Goal: Task Accomplishment & Management: Complete application form

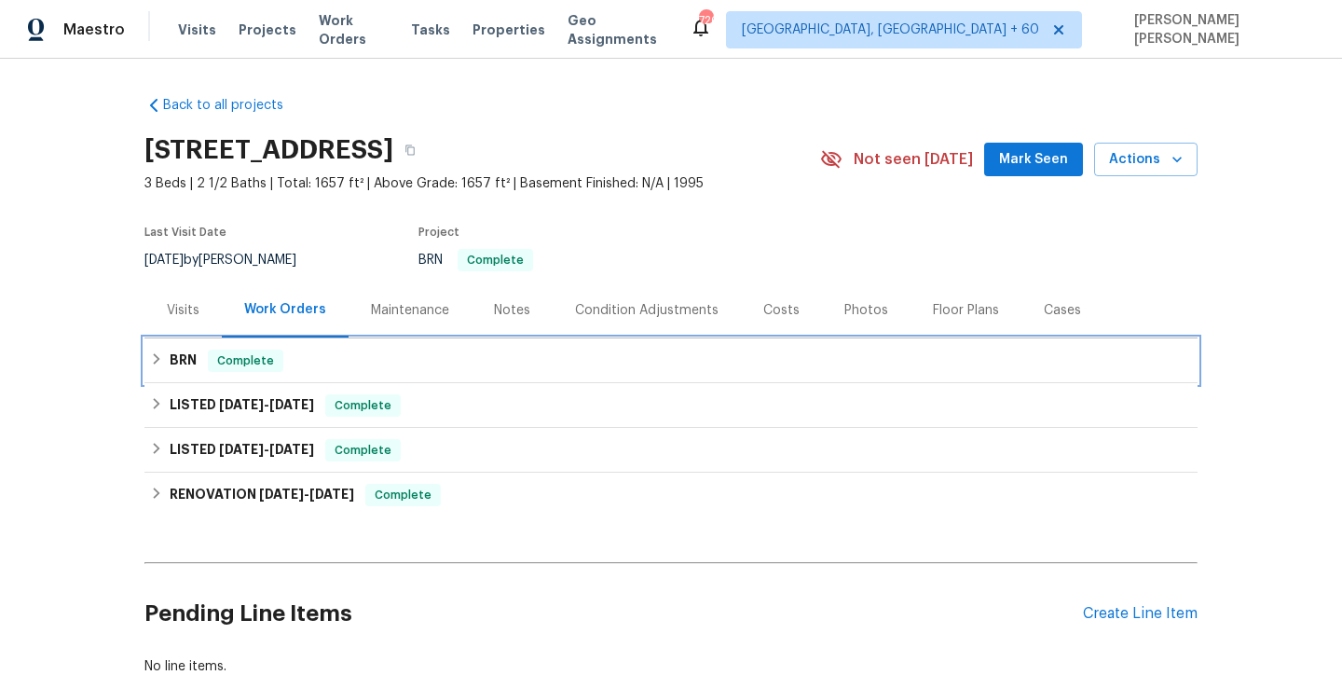
click at [155, 355] on icon at bounding box center [156, 358] width 13 height 13
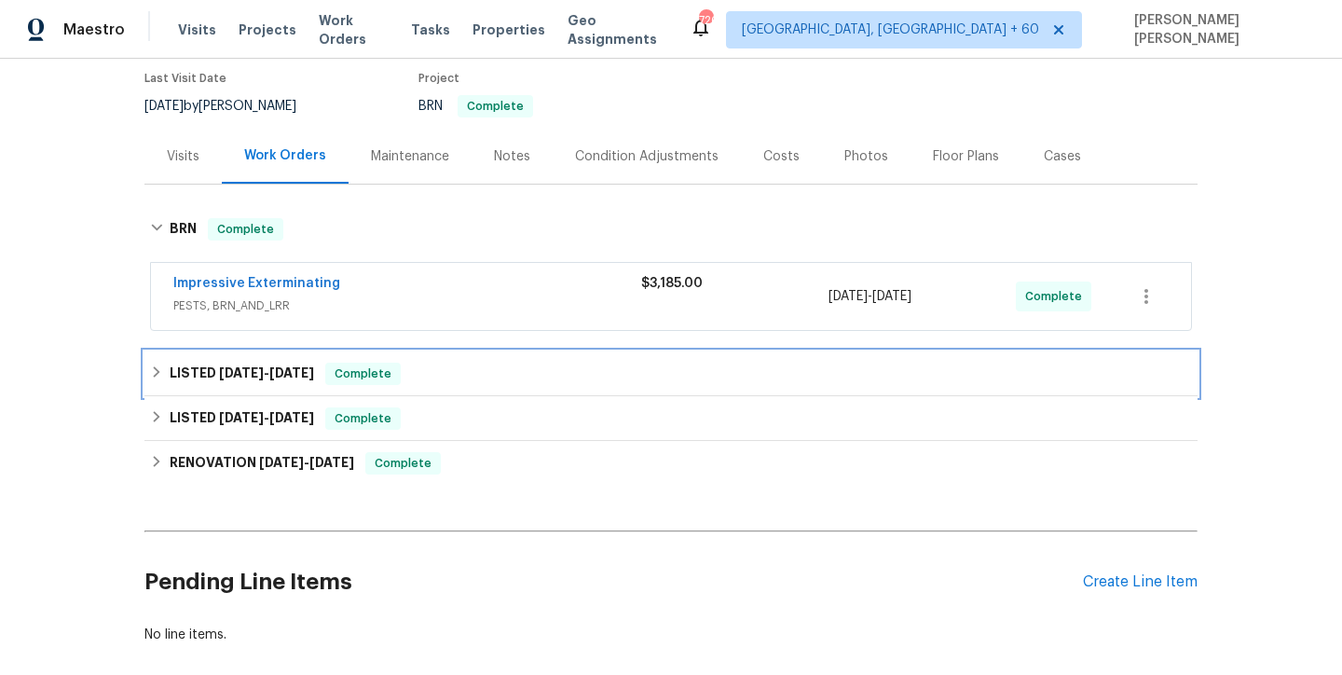
click at [266, 380] on h6 "LISTED 9/17/25 - 9/25/25" at bounding box center [242, 373] width 144 height 22
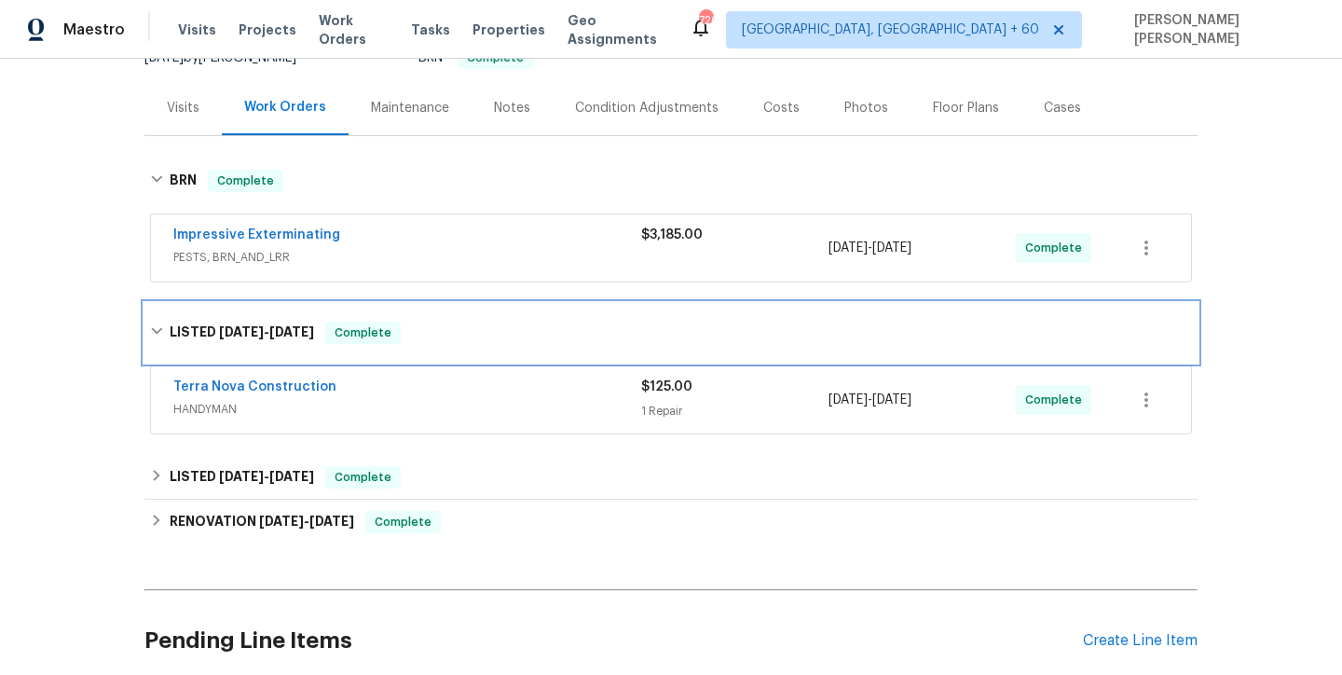
scroll to position [262, 0]
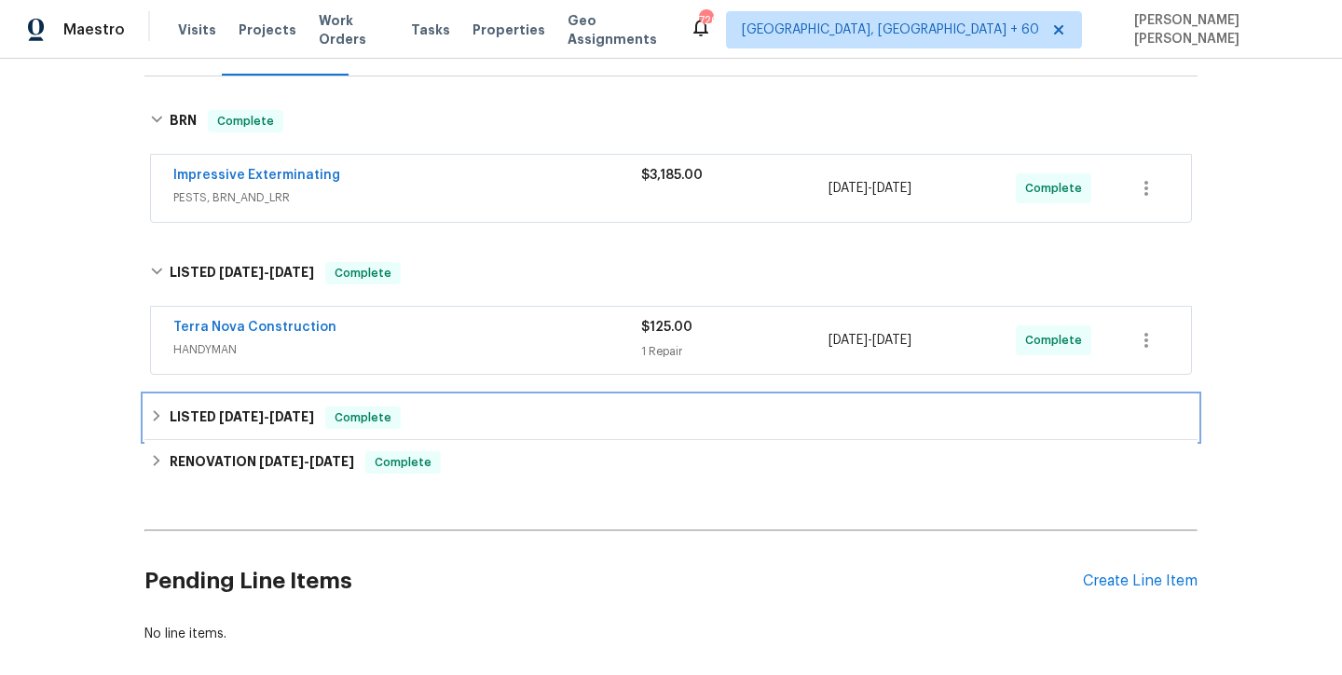
click at [246, 403] on div "LISTED 9/12/25 - 9/13/25 Complete" at bounding box center [670, 417] width 1053 height 45
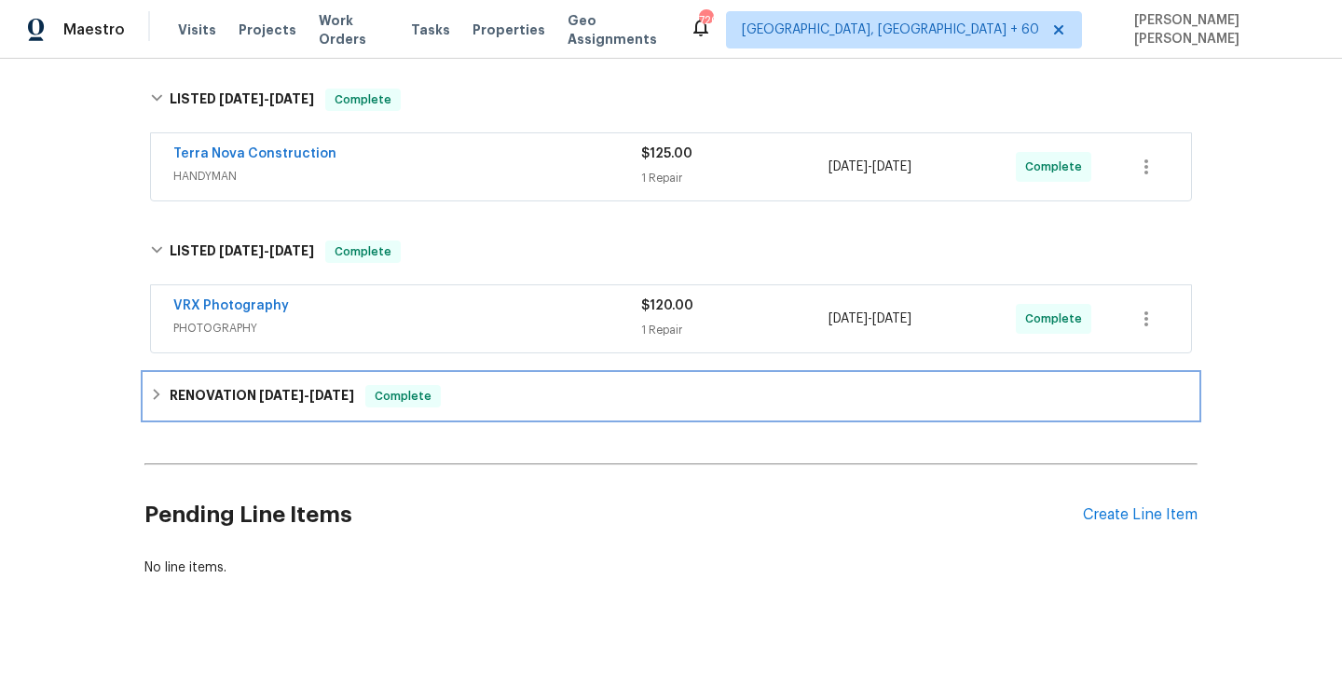
click at [260, 398] on span "9/2/25" at bounding box center [281, 395] width 45 height 13
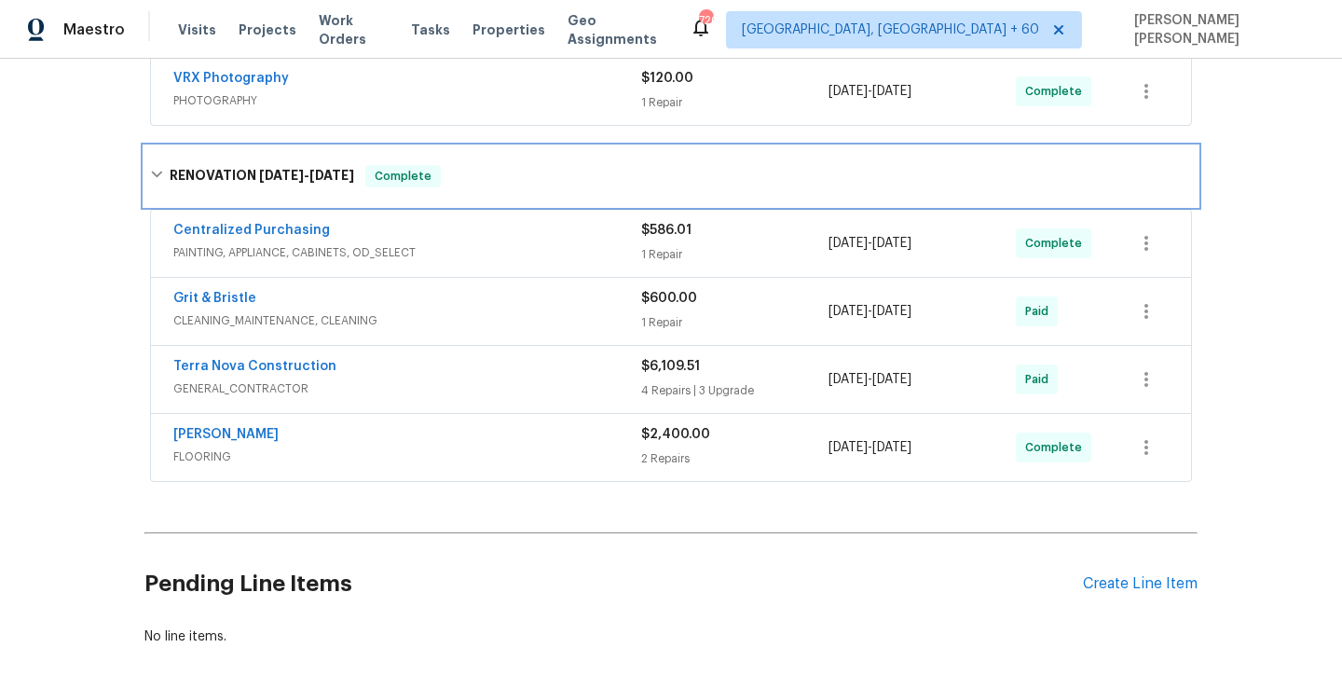
scroll to position [685, 0]
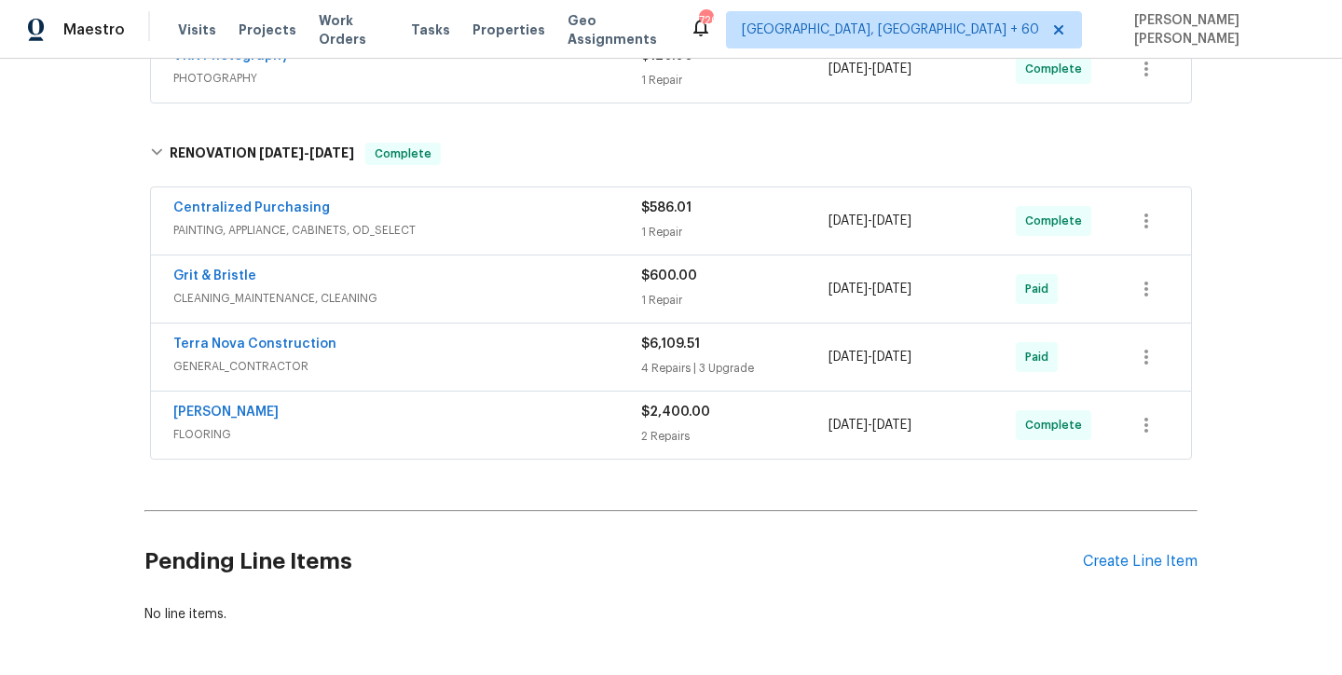
click at [485, 355] on div "Terra Nova Construction GENERAL_CONTRACTOR" at bounding box center [407, 355] width 468 height 41
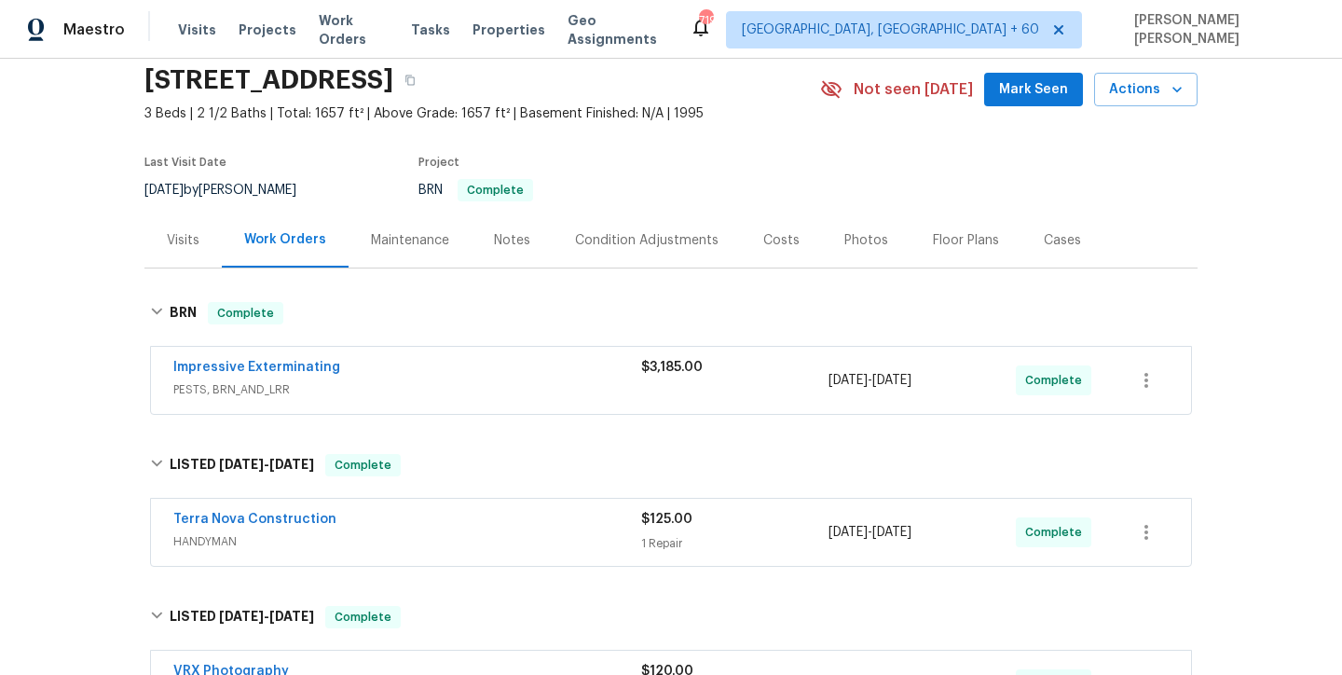
scroll to position [0, 0]
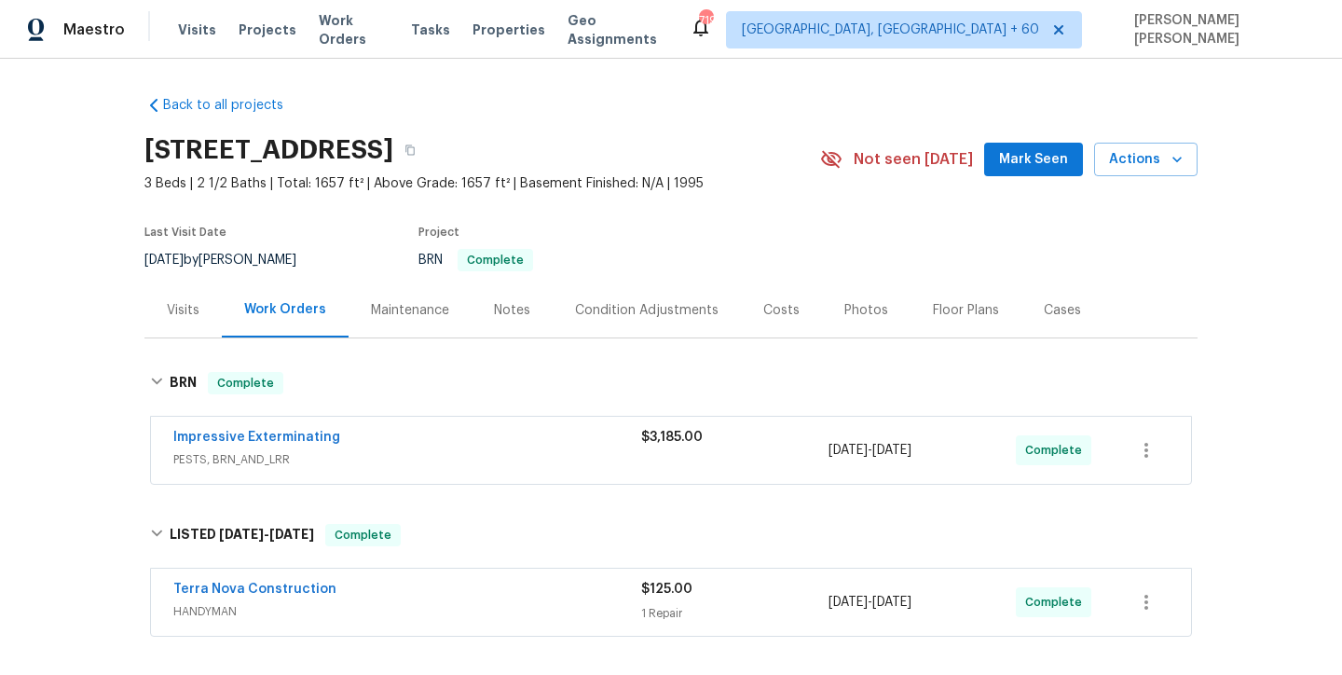
click at [167, 305] on div "Visits" at bounding box center [183, 310] width 33 height 19
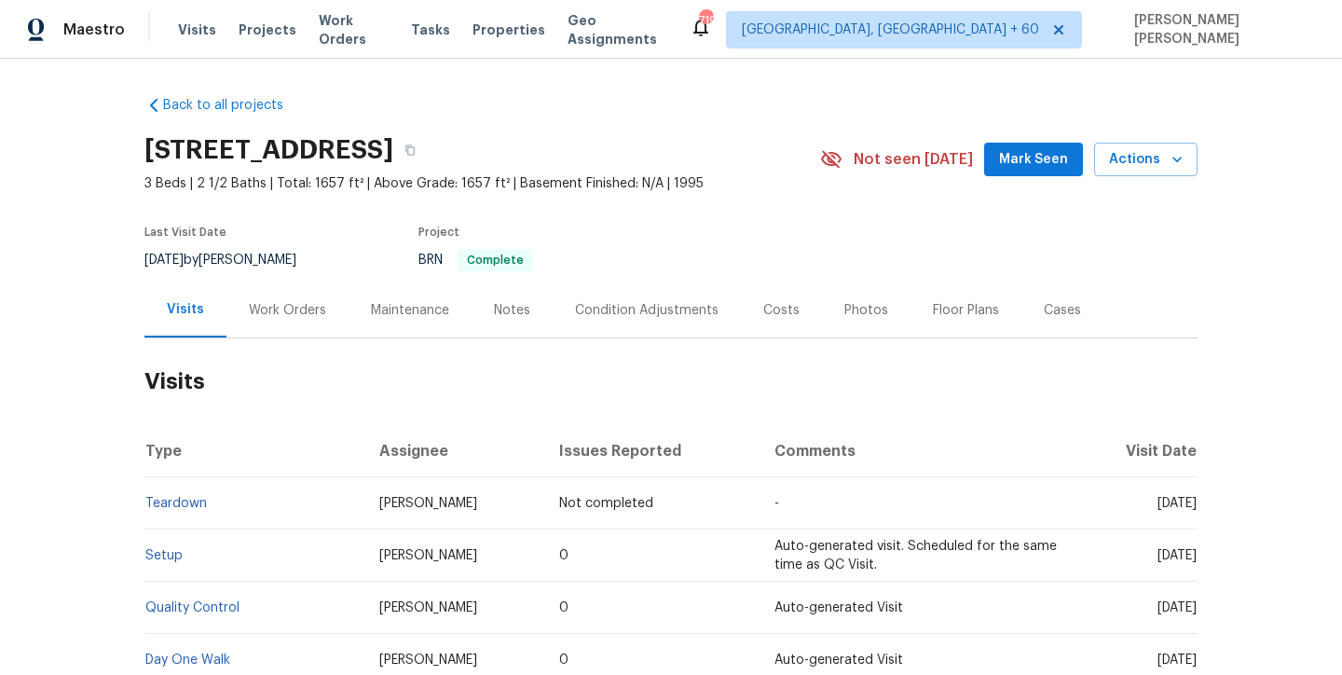
scroll to position [190, 0]
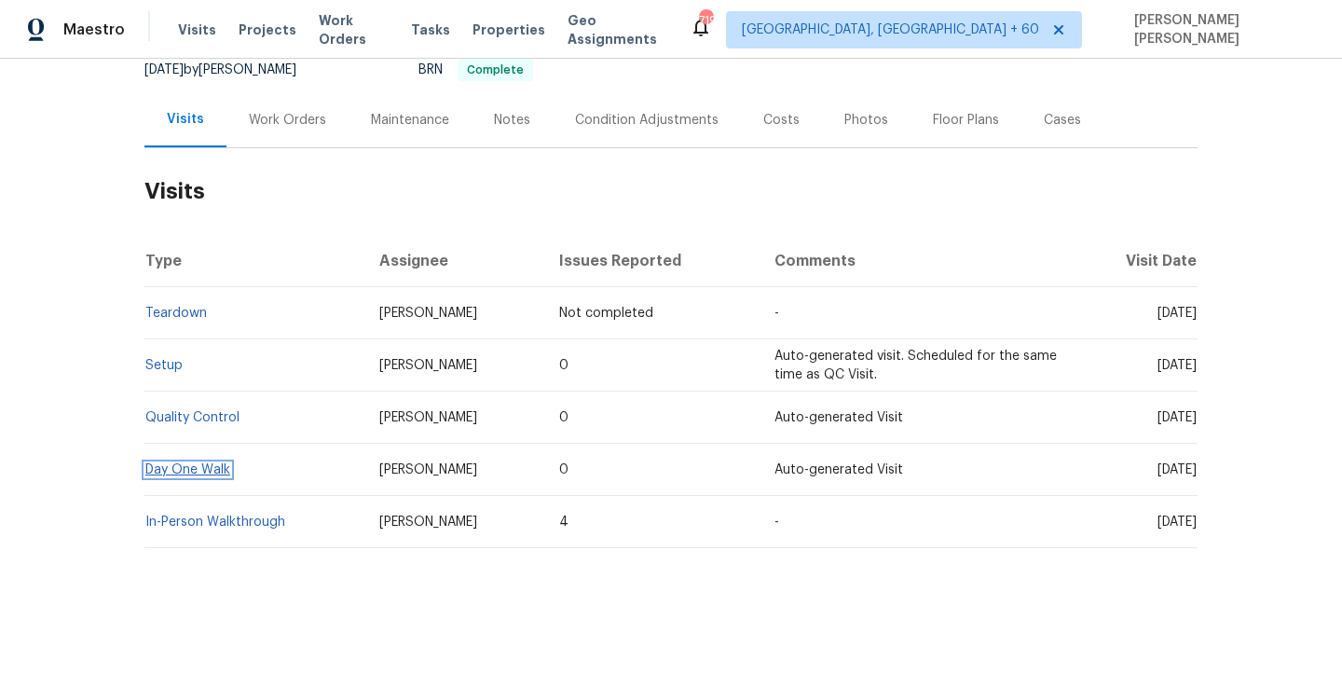
click at [212, 470] on link "Day One Walk" at bounding box center [187, 469] width 85 height 13
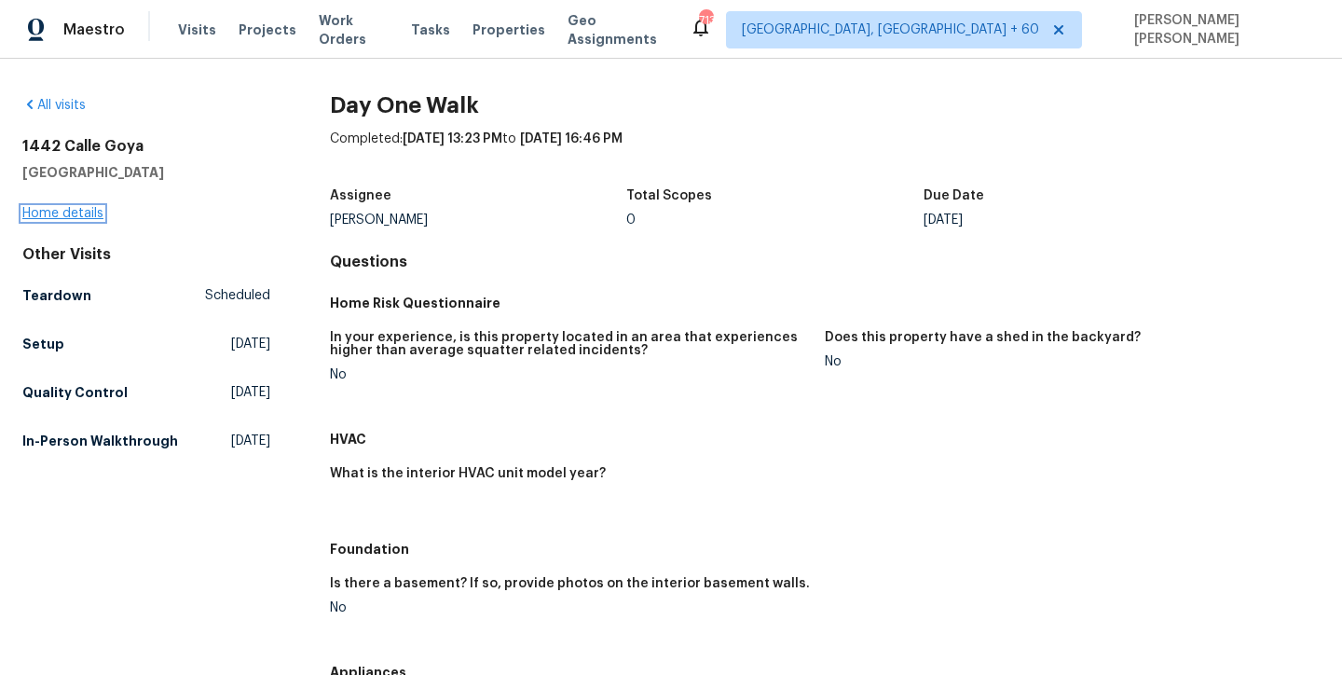
click at [100, 215] on link "Home details" at bounding box center [62, 213] width 81 height 13
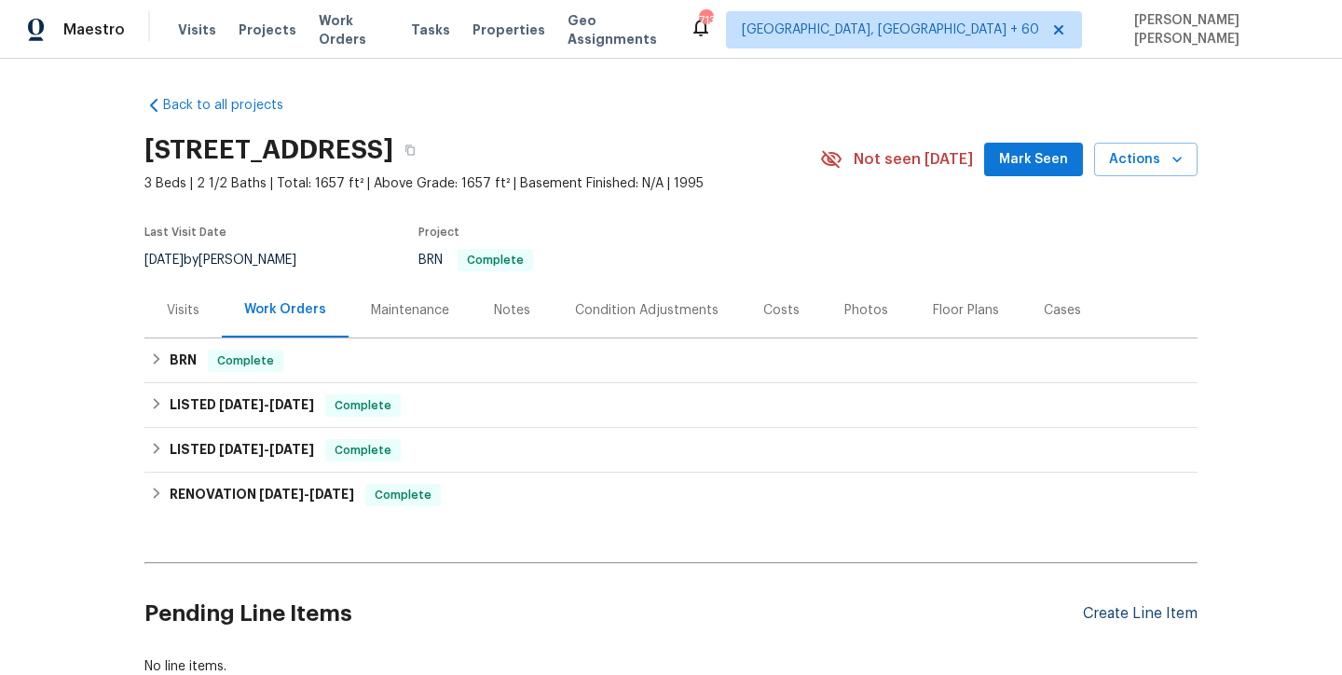
click at [1162, 615] on div "Create Line Item" at bounding box center [1140, 614] width 115 height 18
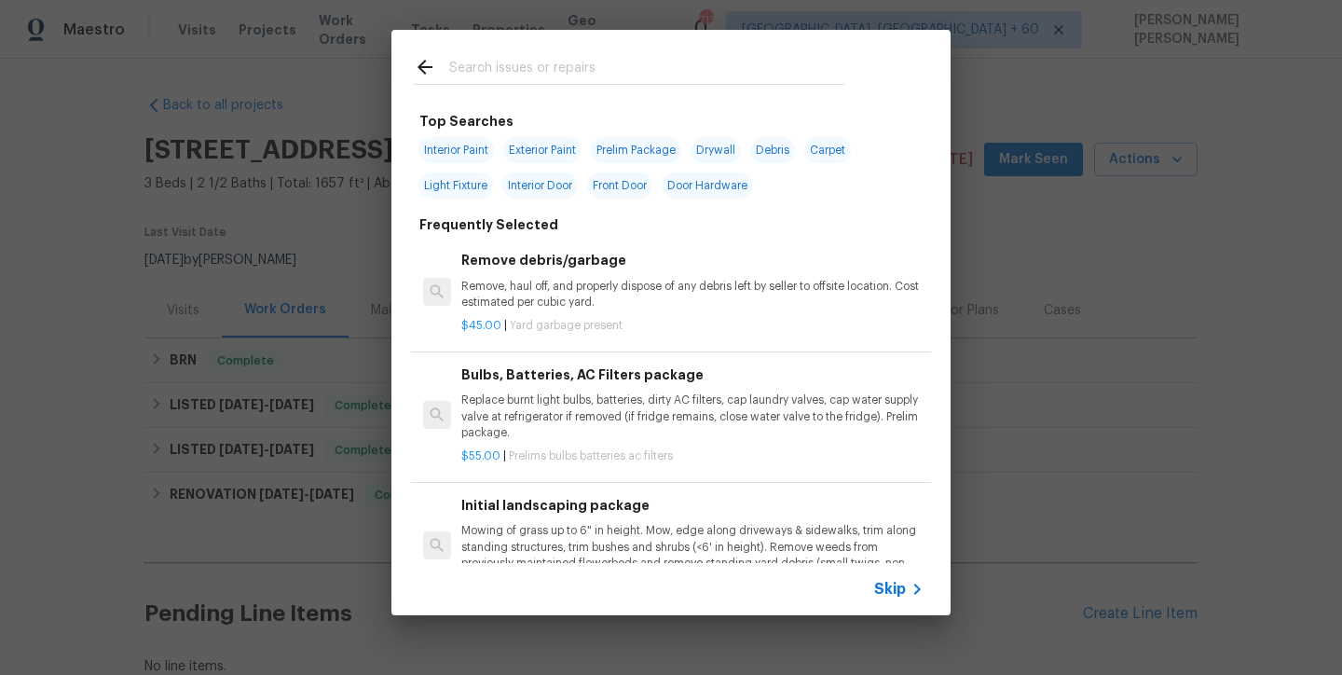
click at [909, 585] on icon at bounding box center [917, 589] width 22 height 22
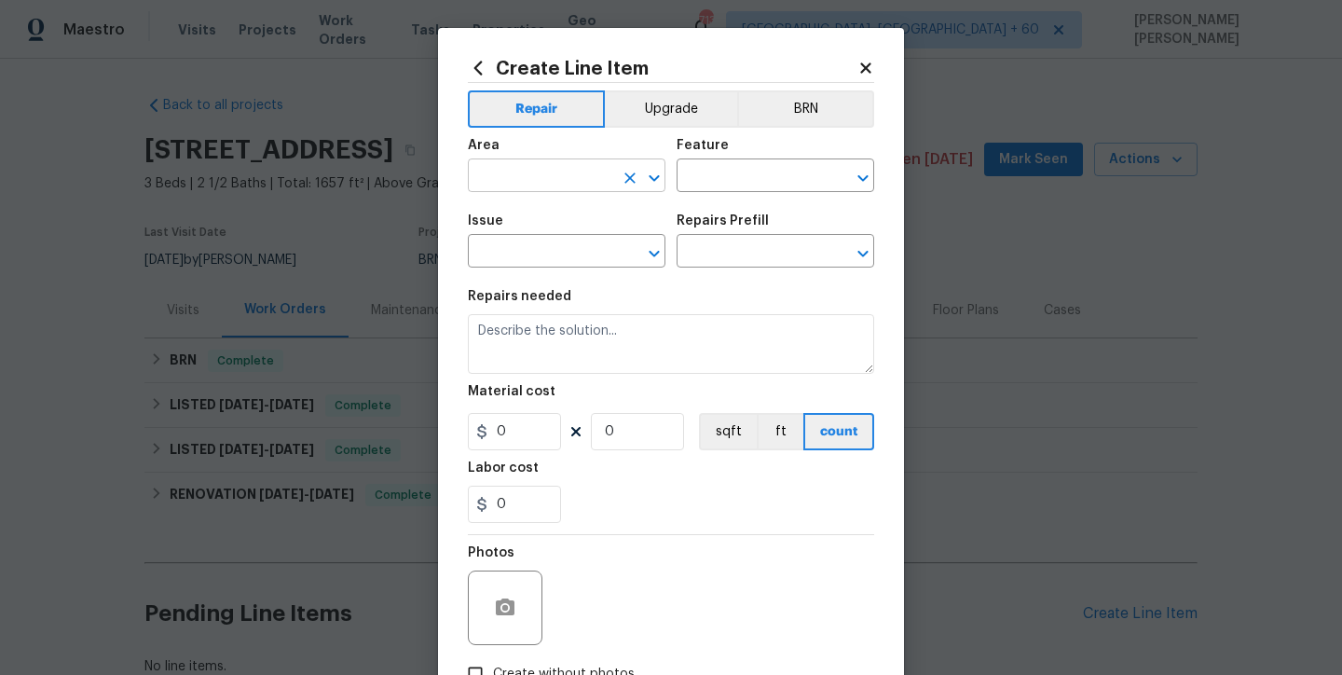
click at [559, 172] on input "text" at bounding box center [540, 177] width 145 height 29
type input "g"
click at [554, 249] on li "Utilities" at bounding box center [567, 250] width 198 height 31
type input "Utilities"
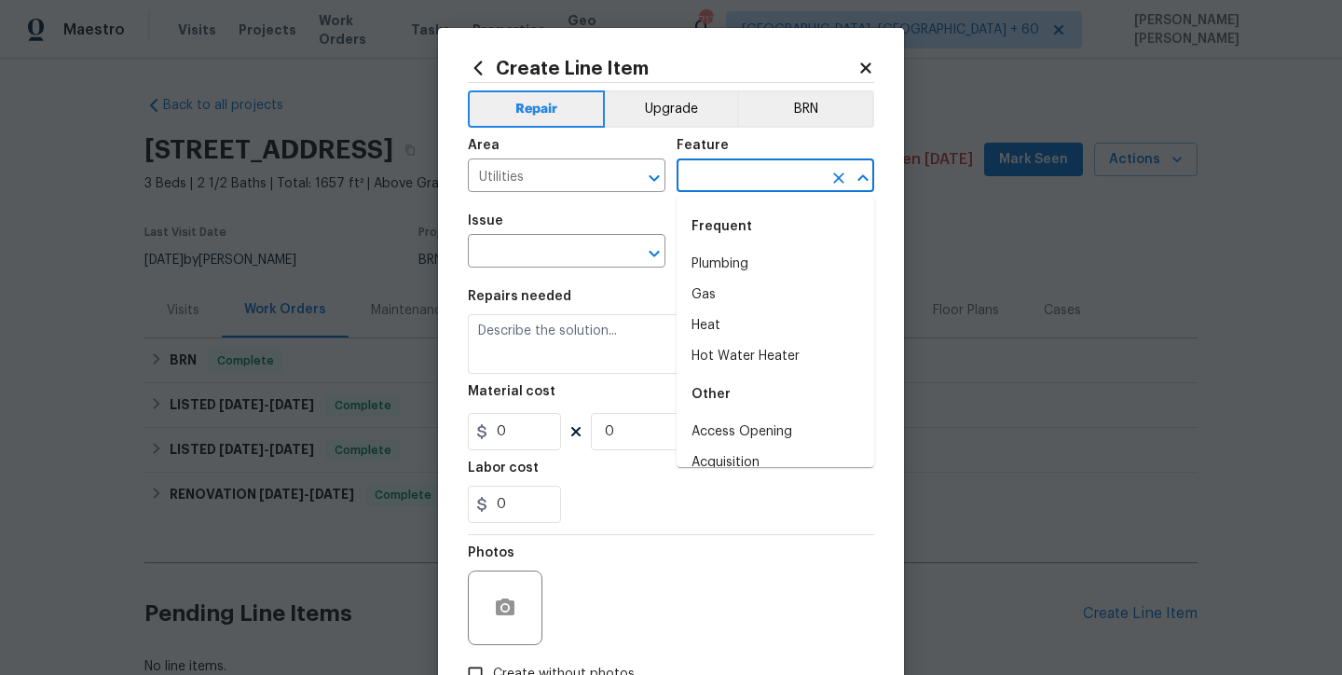
click at [729, 173] on input "text" at bounding box center [748, 177] width 145 height 29
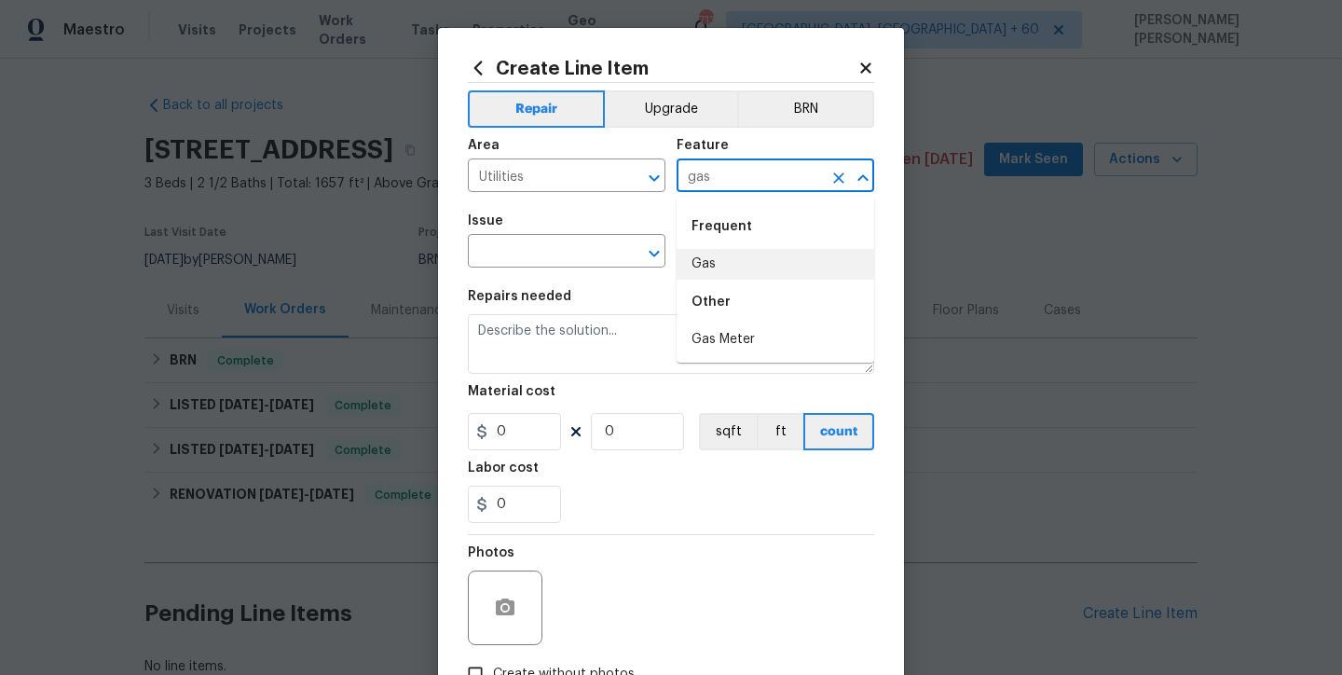
click at [718, 257] on li "Gas" at bounding box center [775, 264] width 198 height 31
click at [731, 169] on input "Gas" at bounding box center [748, 177] width 145 height 29
type input "Gas"
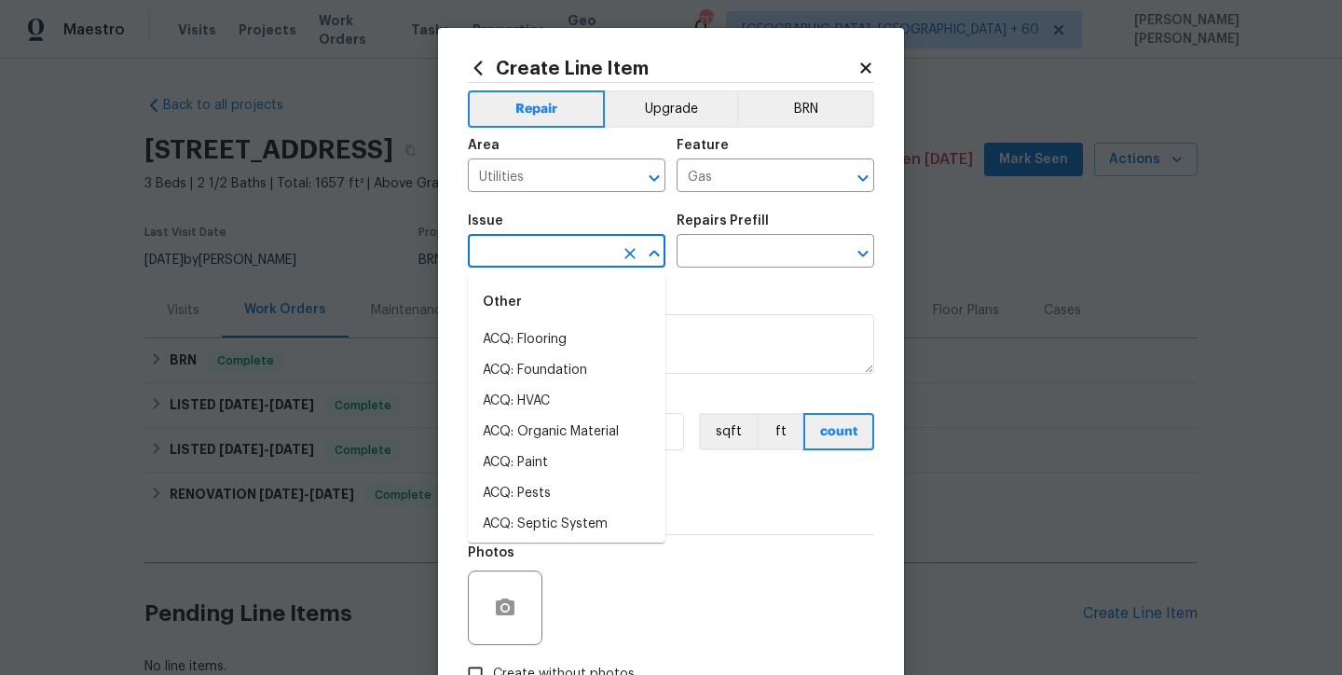
click at [567, 255] on input "text" at bounding box center [540, 253] width 145 height 29
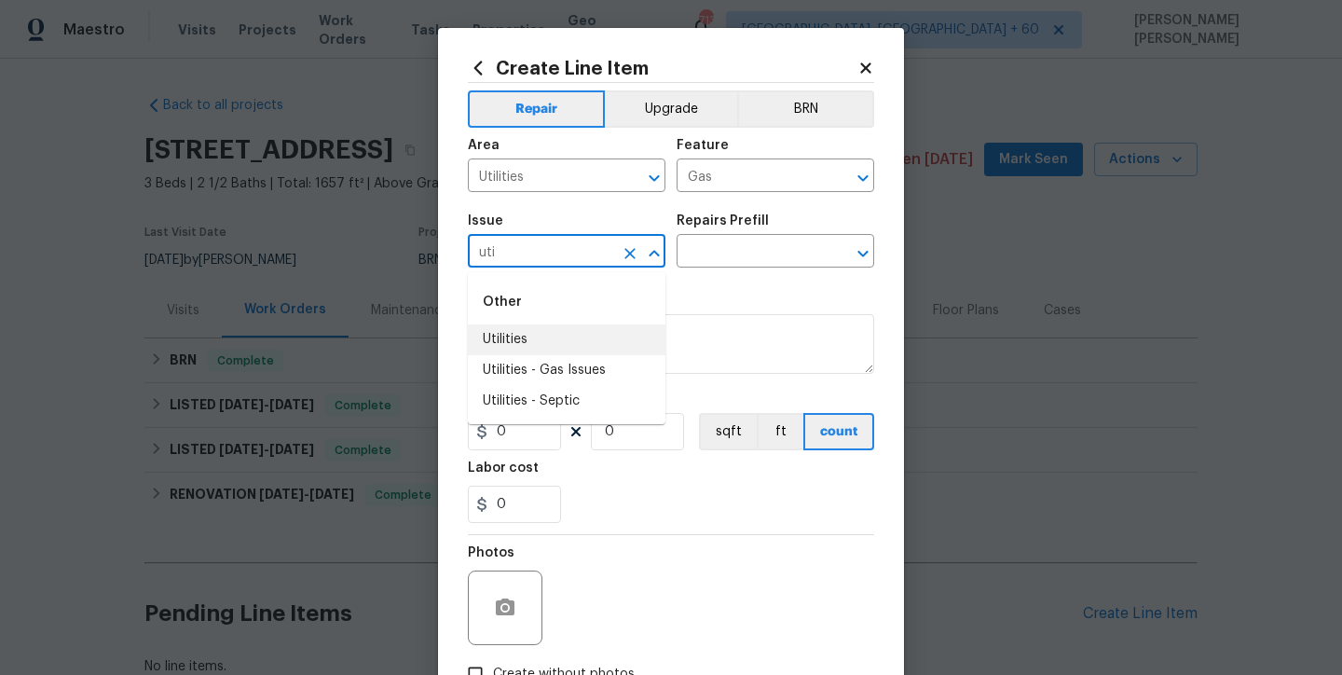
drag, startPoint x: 533, startPoint y: 345, endPoint x: 540, endPoint y: 336, distance: 11.2
click at [534, 341] on li "Utilities" at bounding box center [567, 339] width 198 height 31
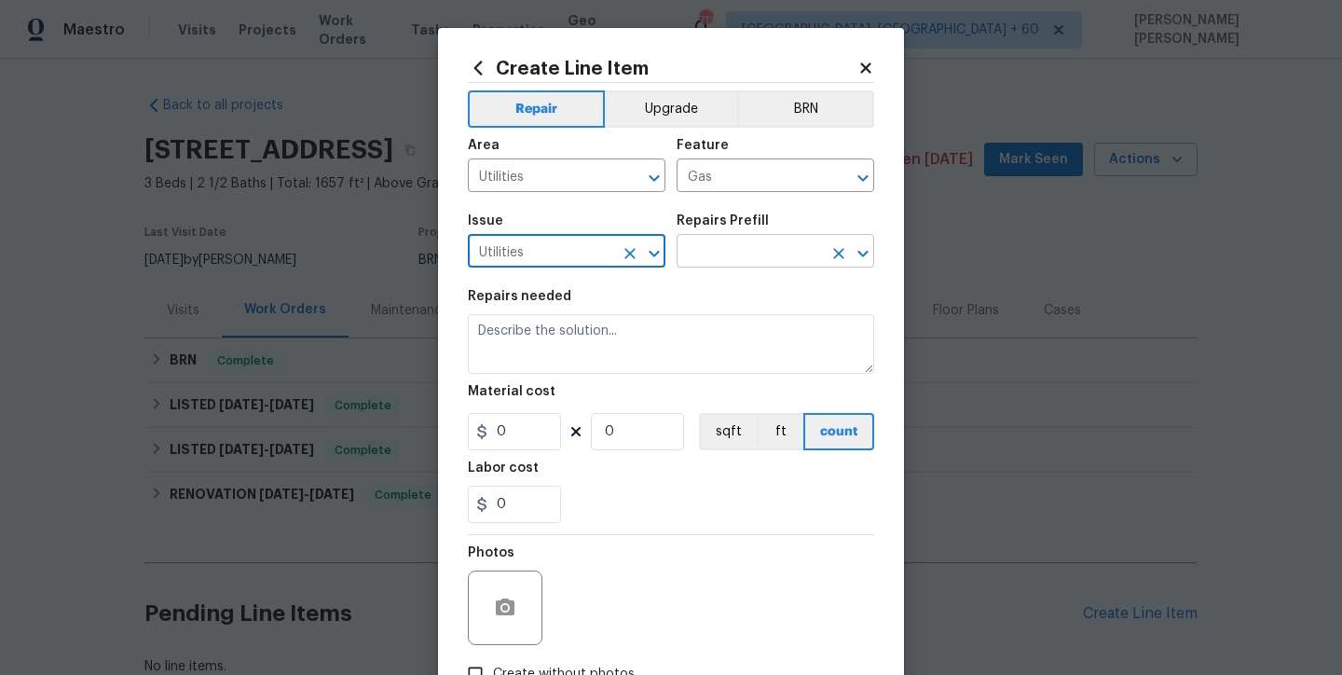
type input "Utilities"
drag, startPoint x: 725, startPoint y: 253, endPoint x: 735, endPoint y: 253, distance: 10.2
click at [725, 253] on input "text" at bounding box center [748, 253] width 145 height 29
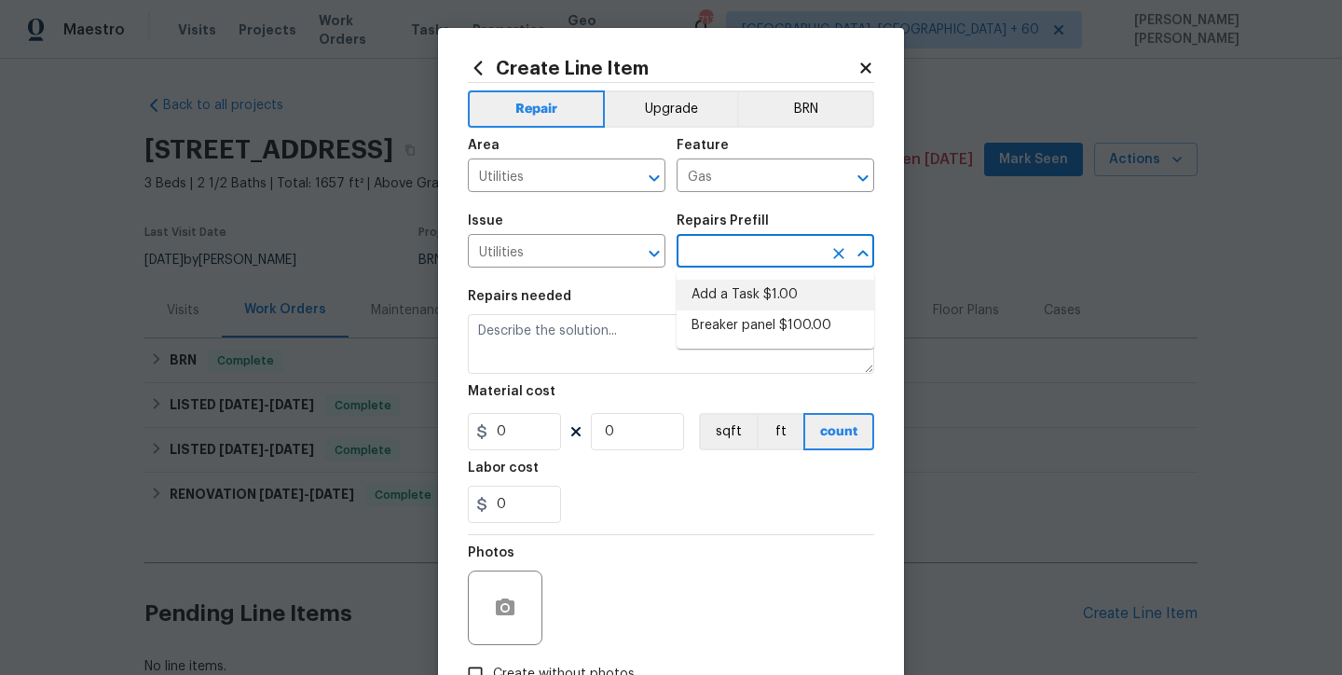
click at [787, 287] on li "Add a Task $1.00" at bounding box center [775, 295] width 198 height 31
type input "Add a Task $1.00"
type textarea "HPM to detail"
type input "1"
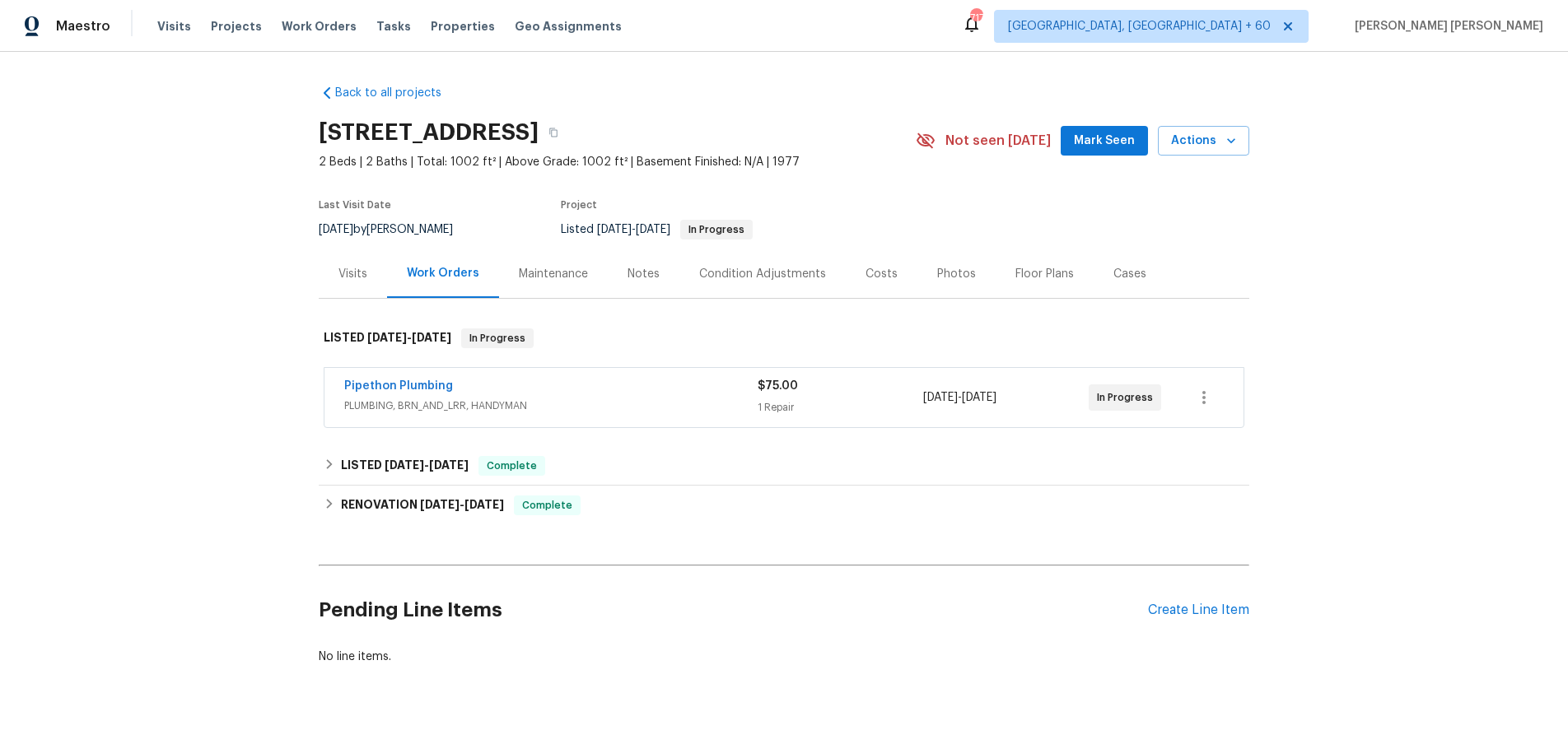
click at [489, 398] on div "Pipethon Plumbing" at bounding box center [551, 388] width 414 height 19
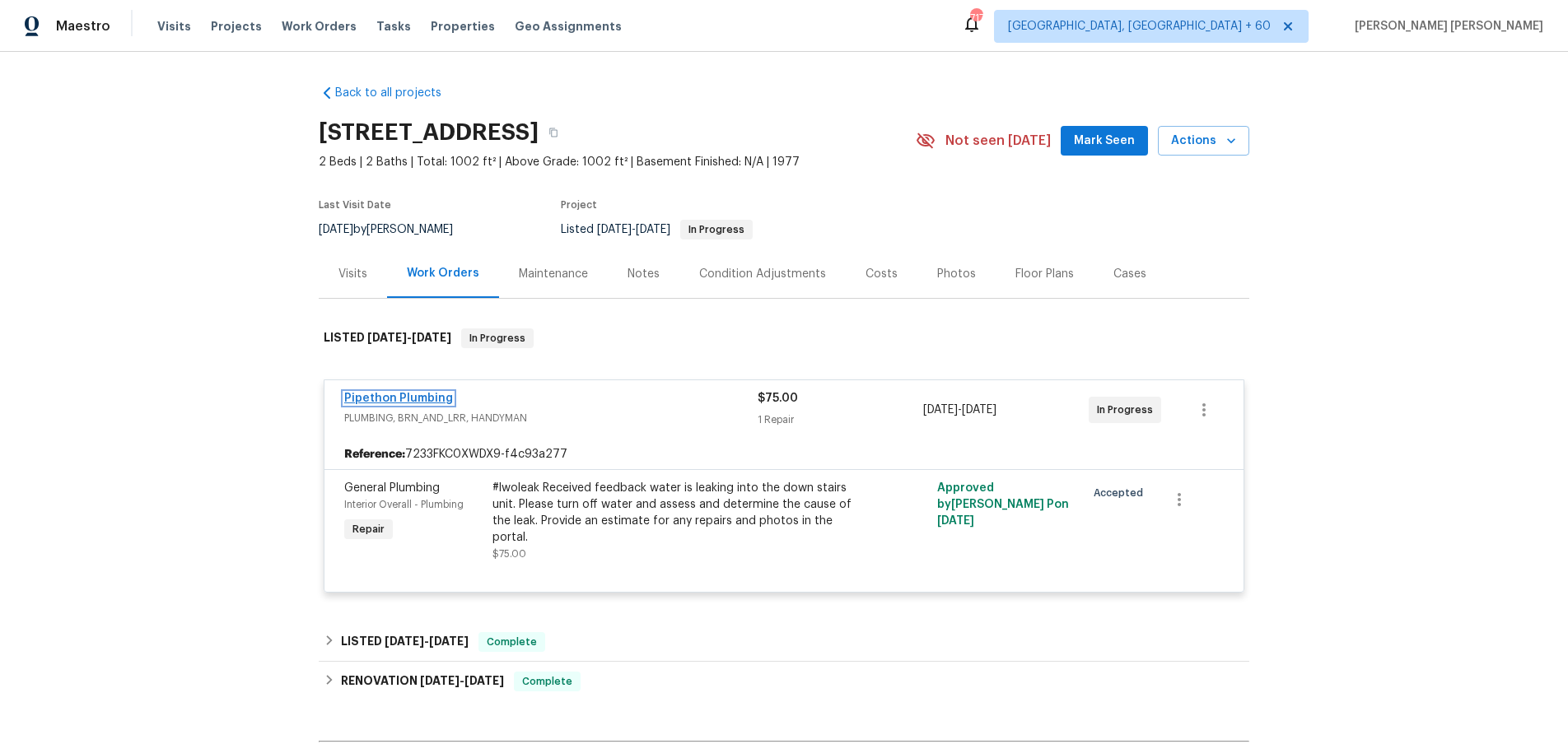
click at [414, 405] on link "Pipethon Plumbing" at bounding box center [398, 398] width 109 height 11
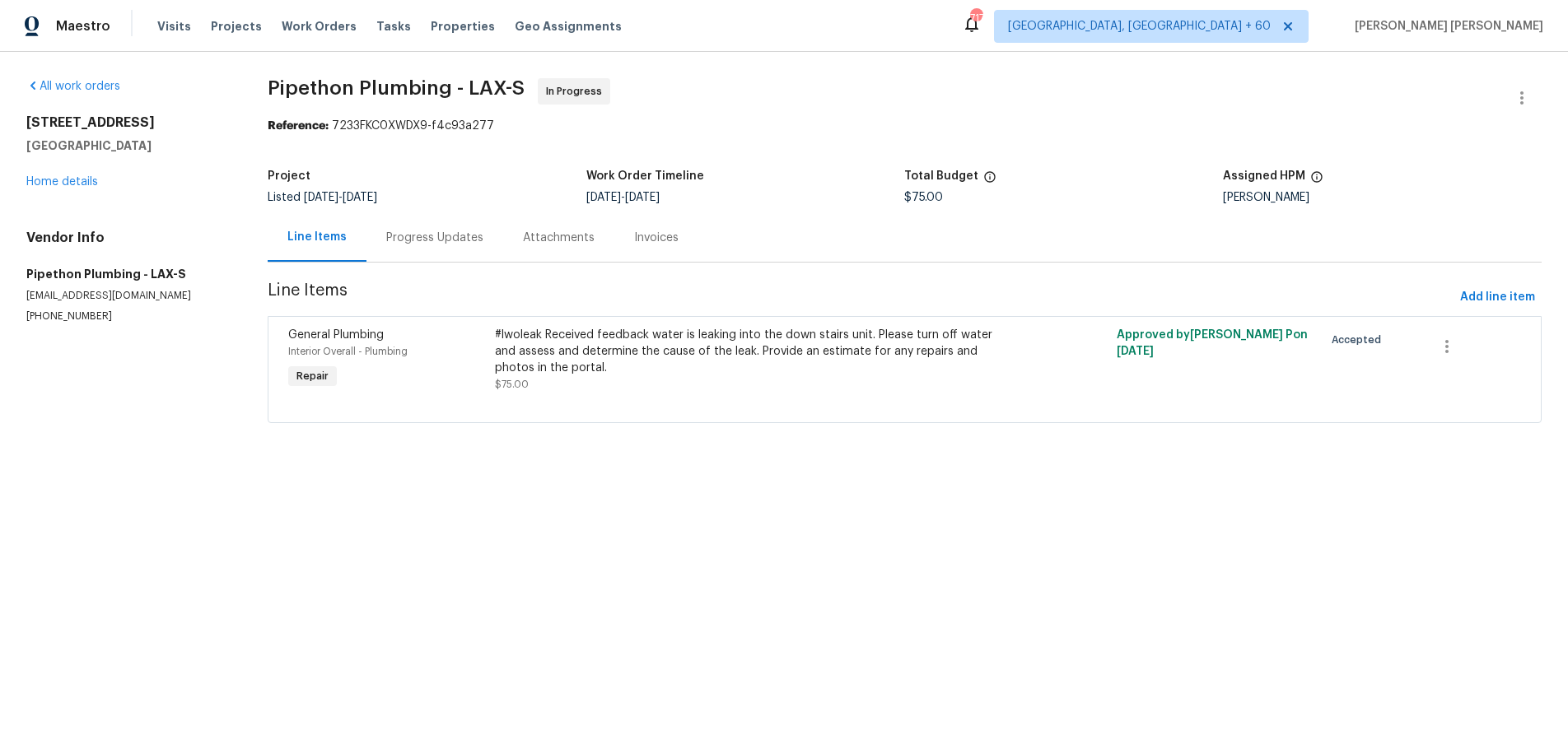
click at [422, 237] on div "Progress Updates" at bounding box center [435, 238] width 97 height 17
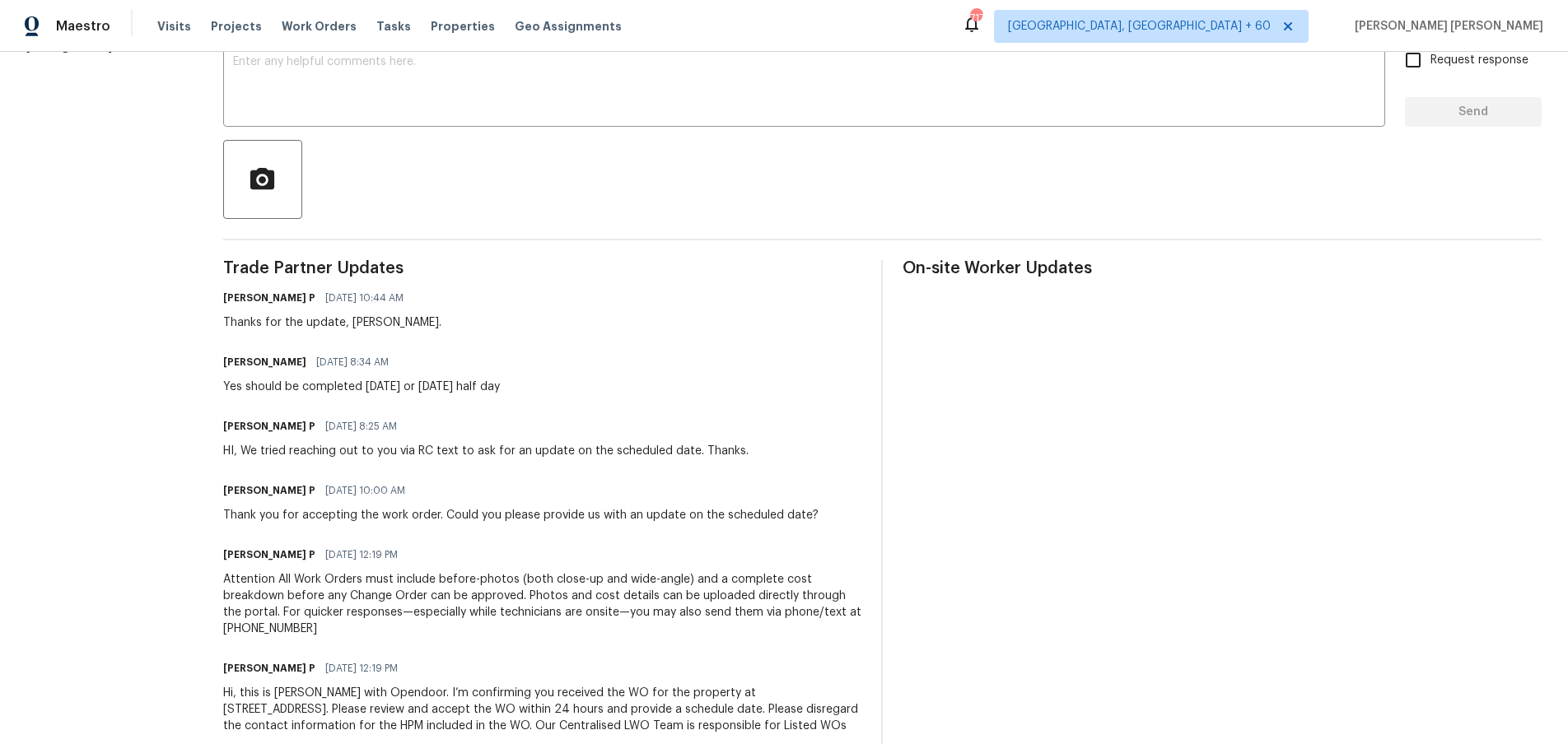
scroll to position [352, 0]
